Goal: Task Accomplishment & Management: Manage account settings

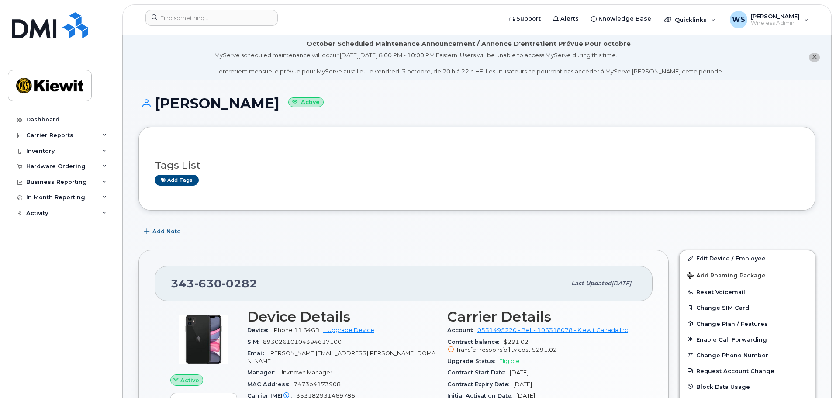
scroll to position [306, 0]
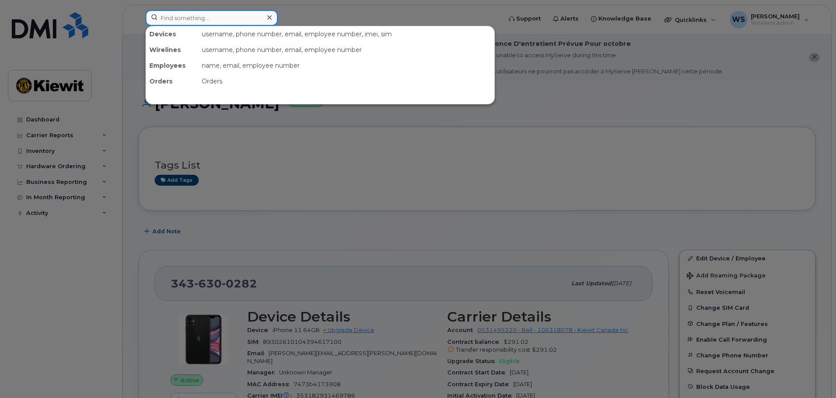
click at [218, 21] on input at bounding box center [211, 18] width 132 height 16
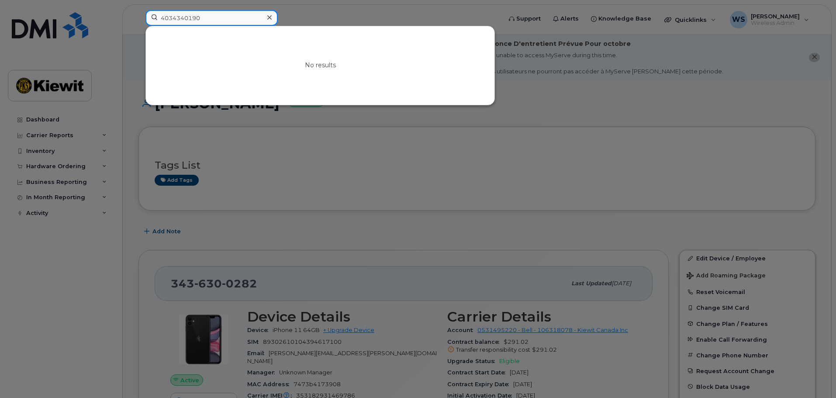
type input "4034340190"
click at [354, 255] on div at bounding box center [418, 199] width 836 height 398
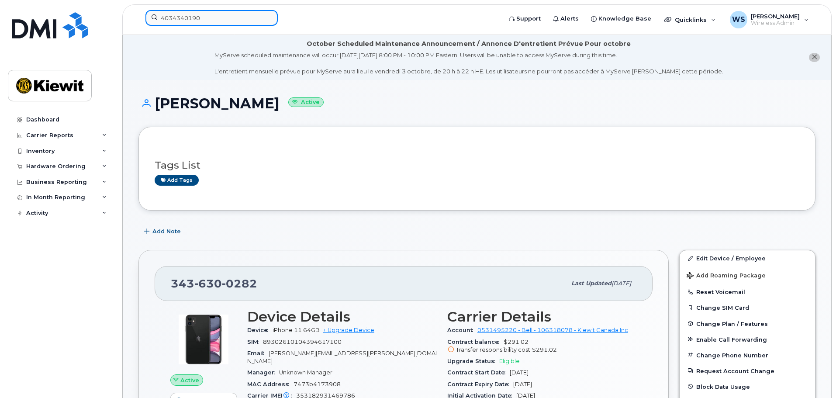
click at [185, 17] on input "4034340190" at bounding box center [211, 18] width 132 height 16
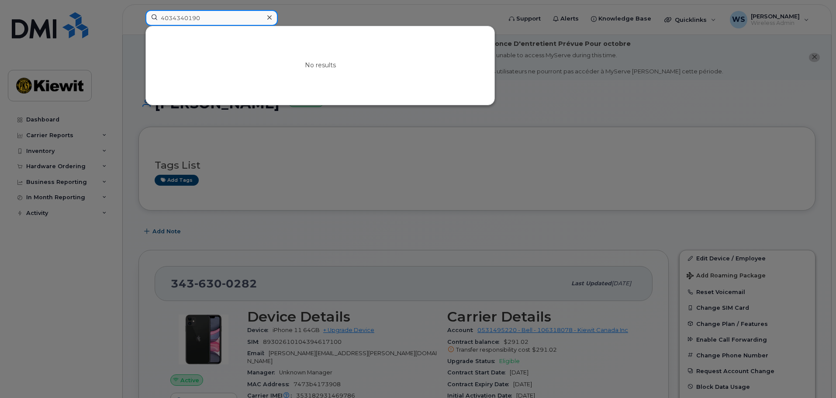
click at [185, 17] on input "4034340190" at bounding box center [211, 18] width 132 height 16
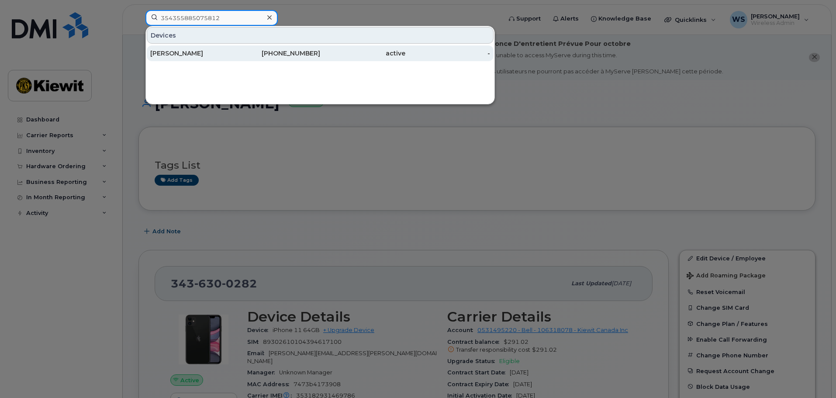
type input "354355885075812"
click at [247, 58] on div "343-552-7821" at bounding box center [277, 53] width 85 height 16
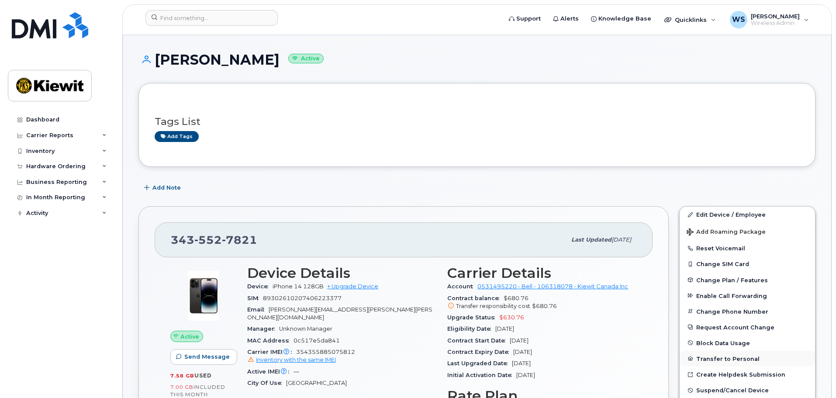
scroll to position [87, 0]
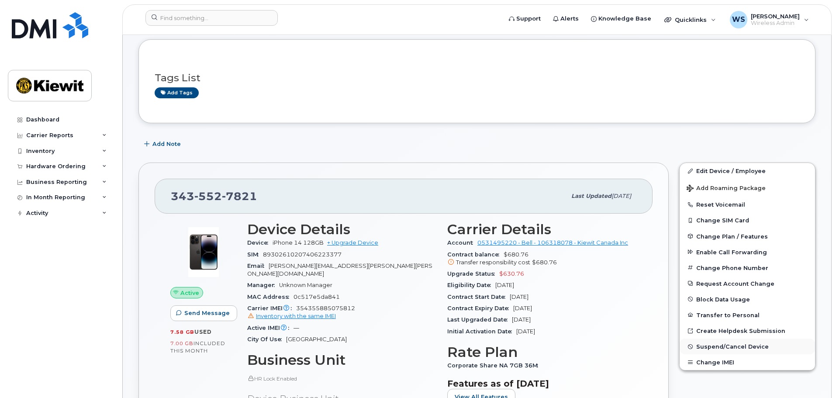
click at [724, 349] on span "Suspend/Cancel Device" at bounding box center [732, 346] width 73 height 7
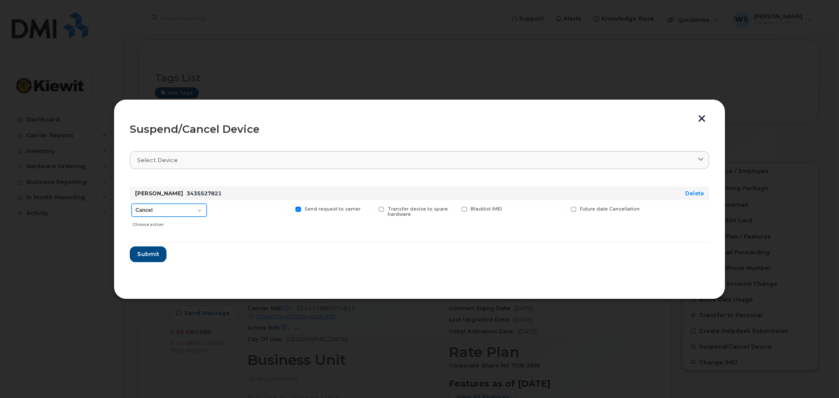
click at [180, 206] on select "Cancel Suspend - Extend Suspension Suspend - Reduced Rate Suspend - Full Rate S…" at bounding box center [168, 210] width 75 height 13
select select "[object Object]"
click at [131, 204] on select "Cancel Suspend - Extend Suspension Suspend - Reduced Rate Suspend - Full Rate S…" at bounding box center [168, 210] width 75 height 13
click at [145, 257] on span "Submit" at bounding box center [148, 254] width 22 height 8
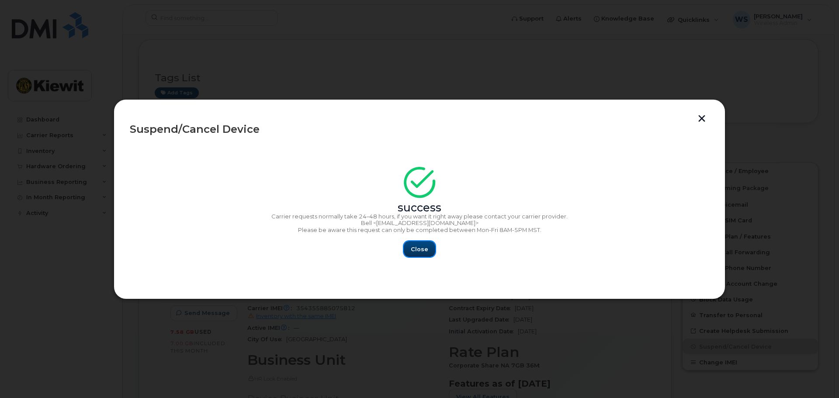
click at [411, 252] on button "Close" at bounding box center [419, 249] width 31 height 16
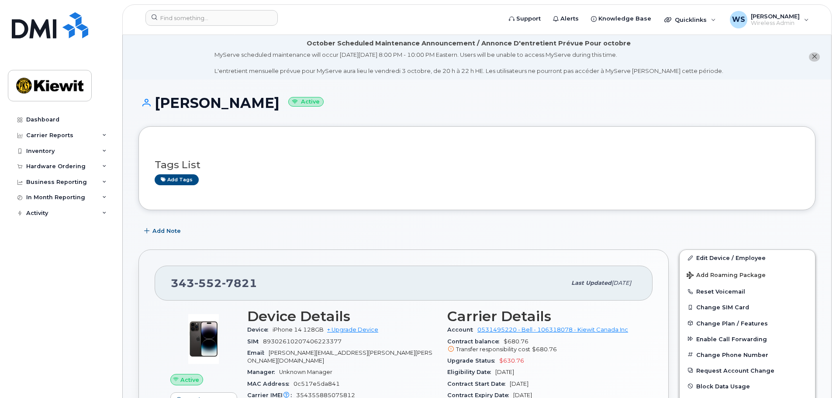
scroll to position [0, 0]
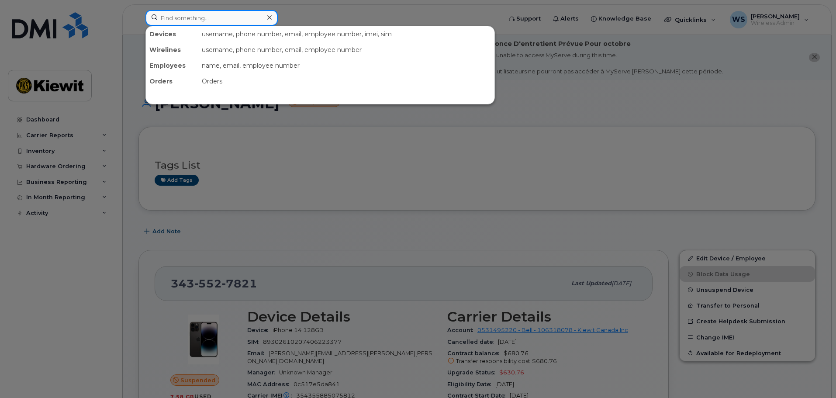
click at [212, 21] on input at bounding box center [211, 18] width 132 height 16
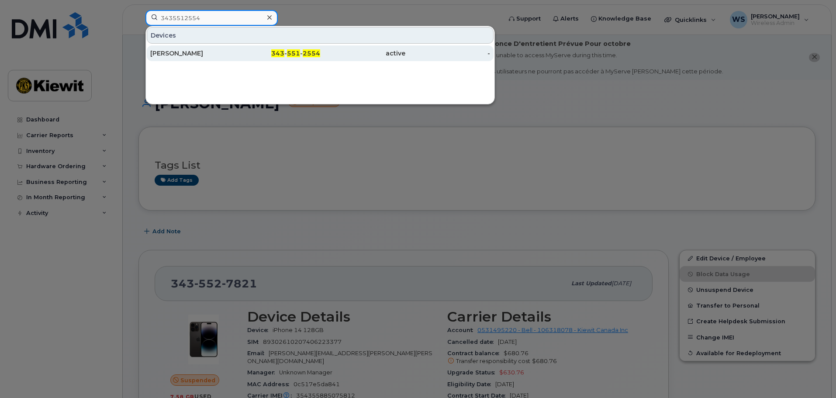
type input "3435512554"
click at [172, 52] on div "Evan Mallette" at bounding box center [192, 53] width 85 height 9
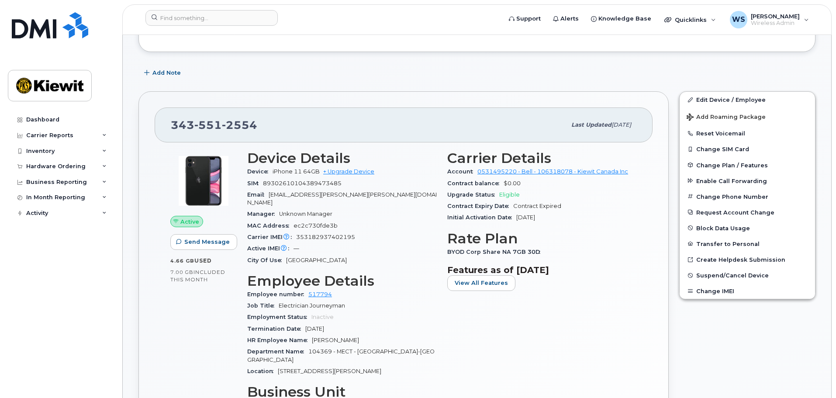
scroll to position [131, 0]
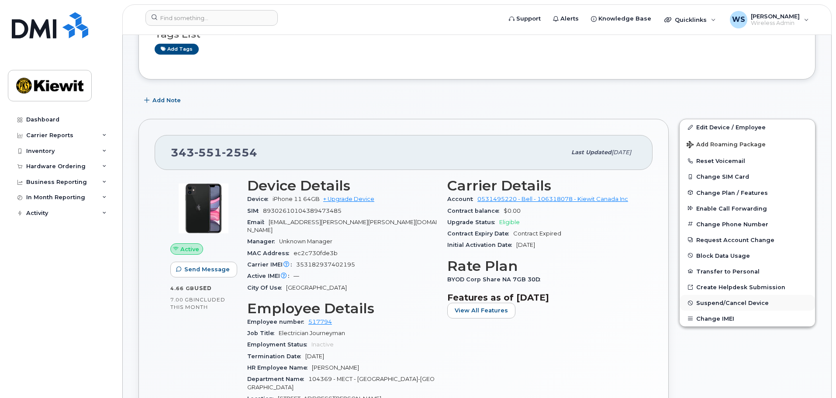
click at [717, 301] on span "Suspend/Cancel Device" at bounding box center [732, 303] width 73 height 7
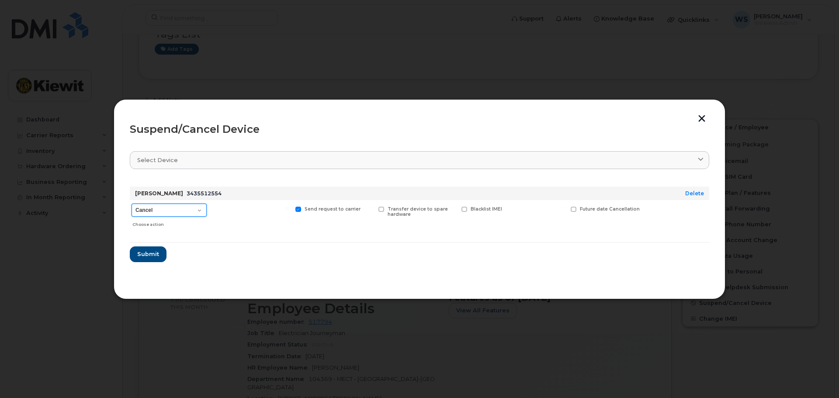
click at [164, 208] on select "Cancel Suspend - Extend Suspension Suspend - Reduced Rate Suspend - Full Rate S…" at bounding box center [168, 210] width 75 height 13
select select "[object Object]"
click at [131, 204] on select "Cancel Suspend - Extend Suspension Suspend - Reduced Rate Suspend - Full Rate S…" at bounding box center [168, 210] width 75 height 13
click at [150, 253] on span "Submit" at bounding box center [148, 254] width 22 height 8
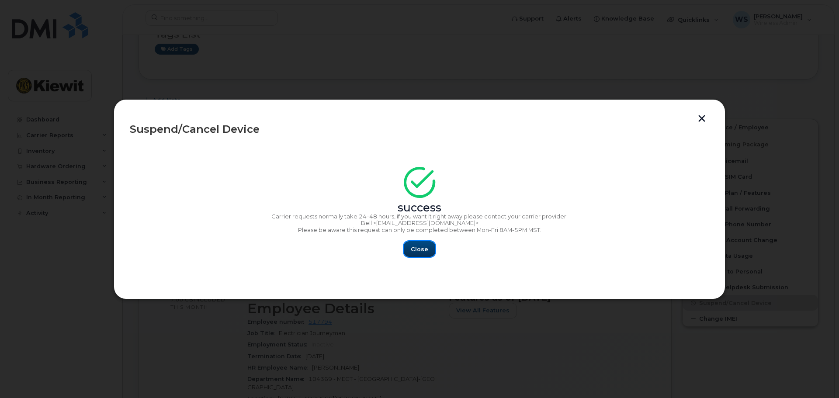
click at [421, 249] on span "Close" at bounding box center [419, 249] width 17 height 8
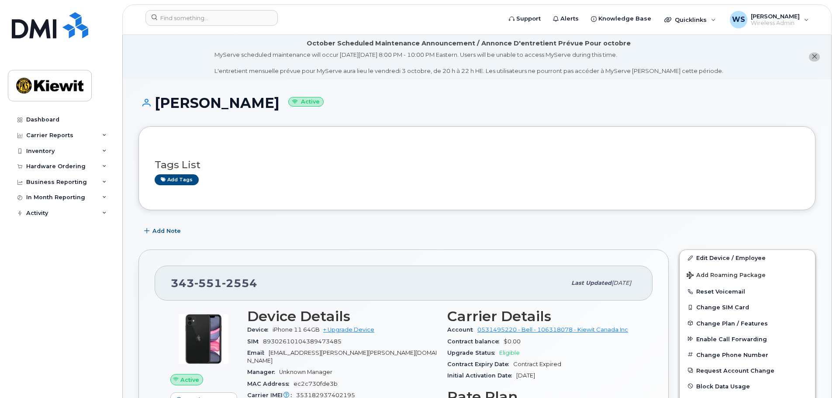
scroll to position [0, 0]
